Goal: Task Accomplishment & Management: Manage account settings

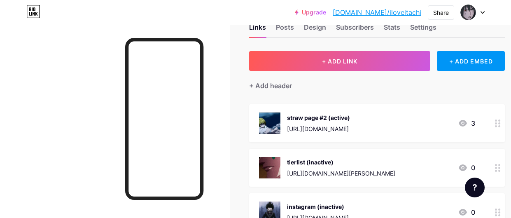
scroll to position [0, 1]
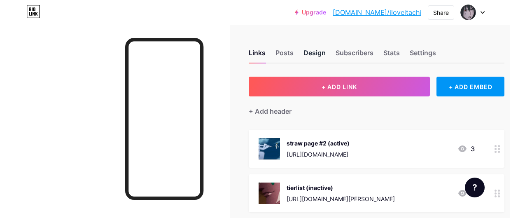
click at [318, 51] on div "Design" at bounding box center [314, 55] width 22 height 15
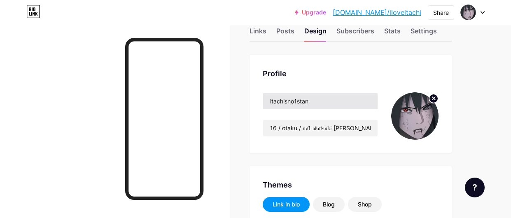
scroll to position [21, 0]
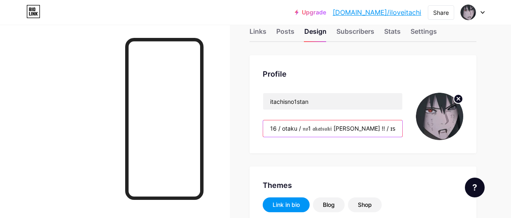
type input "#000000"
type input "#ffffff"
drag, startPoint x: 304, startPoint y: 129, endPoint x: 338, endPoint y: 132, distance: 34.2
click at [338, 132] on input "16 / otaku / 𝔫𝔬1 𝔞𝔨𝔞𝔱𝔰𝔲𝔨𝔦 [PERSON_NAME] !! / ɪꜱᴛᴊ / ɪɴᴛʀᴏᴠᴇʀᴛ" at bounding box center [332, 128] width 139 height 16
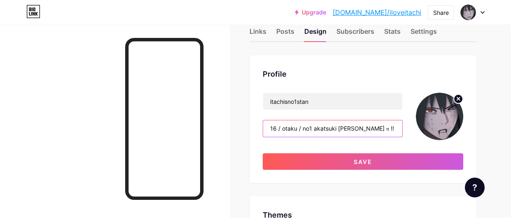
click at [354, 129] on input "16 / otaku / no1 akatsuki [PERSON_NAME] 𝔫 !! / ɪꜱᴛᴊ / ɪɴᴛʀᴏᴠᴇʀᴛ" at bounding box center [332, 128] width 139 height 16
click at [367, 128] on input "16 / otaku / no1 akatsuki [PERSON_NAME] !! / ɪꜱᴛᴊ / ɪɴᴛʀᴏᴠᴇʀᴛ" at bounding box center [332, 128] width 139 height 16
drag, startPoint x: 374, startPoint y: 130, endPoint x: 392, endPoint y: 132, distance: 18.1
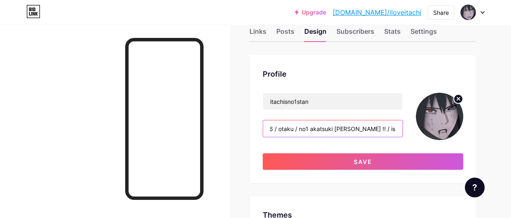
click at [392, 132] on input "16 / otaku / no1 akatsuki [PERSON_NAME] !! / istj / ɪɴᴛʀᴏᴠᴇʀᴛ" at bounding box center [332, 128] width 139 height 16
click at [384, 128] on input "16 / otaku / no1 akatsuki [PERSON_NAME] !! / istj / ɪɴᴛʀᴏᴠᴇʀᴛ" at bounding box center [332, 128] width 139 height 16
drag, startPoint x: 387, startPoint y: 130, endPoint x: 415, endPoint y: 134, distance: 28.3
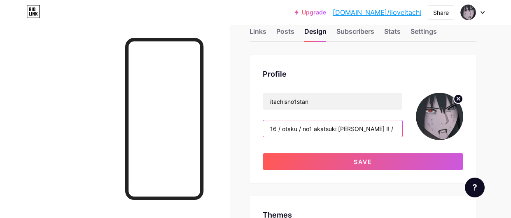
click at [415, 134] on div "itachisno1stan 16 / otaku / no1 akatsuki [PERSON_NAME] !! / istj / introvert" at bounding box center [363, 116] width 200 height 47
click at [396, 128] on input "16 / otaku / no1 akatsuki [PERSON_NAME] !! / istj / introvert" at bounding box center [332, 128] width 139 height 16
drag, startPoint x: 391, startPoint y: 128, endPoint x: 415, endPoint y: 131, distance: 24.0
click at [415, 131] on div "itachisno1stan 16 / otaku / no1 akatsuki [PERSON_NAME] !! / istj / introvert" at bounding box center [363, 116] width 200 height 47
click at [327, 126] on input "16 / otaku / no1 akatsuki [PERSON_NAME] !! / istj / introvert" at bounding box center [332, 128] width 139 height 16
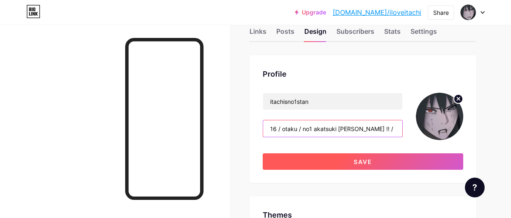
type input "16 / otaku / no1 akatsuki [PERSON_NAME] !! / istj / introvert"
click at [337, 153] on button "Save" at bounding box center [363, 161] width 200 height 16
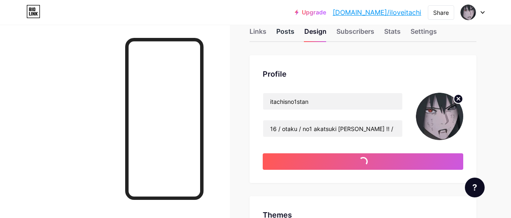
type input "#000000"
type input "#ffffff"
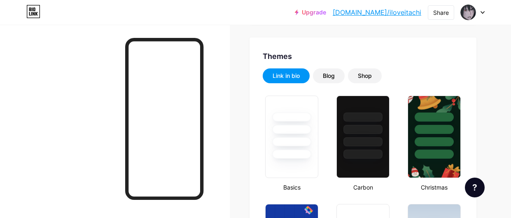
scroll to position [170, 0]
